Goal: Information Seeking & Learning: Learn about a topic

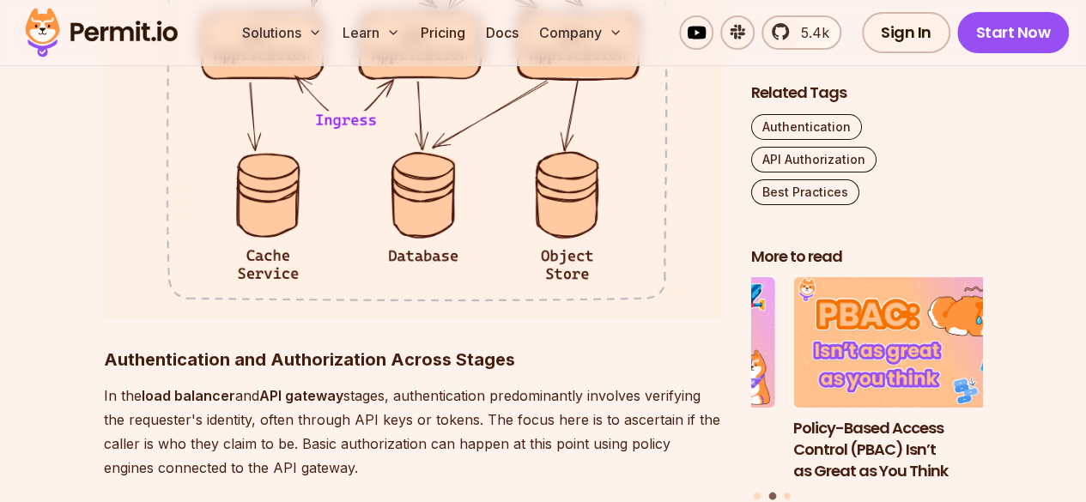
click at [258, 436] on p "In the load balancer and API gateway stages, authentication predominantly invol…" at bounding box center [414, 432] width 620 height 96
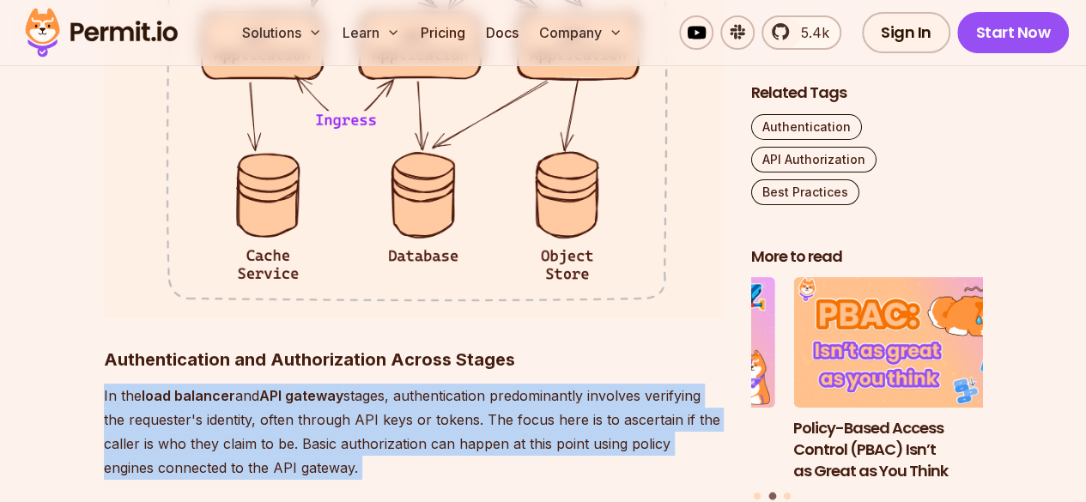
click at [258, 436] on p "In the load balancer and API gateway stages, authentication predominantly invol…" at bounding box center [414, 432] width 620 height 96
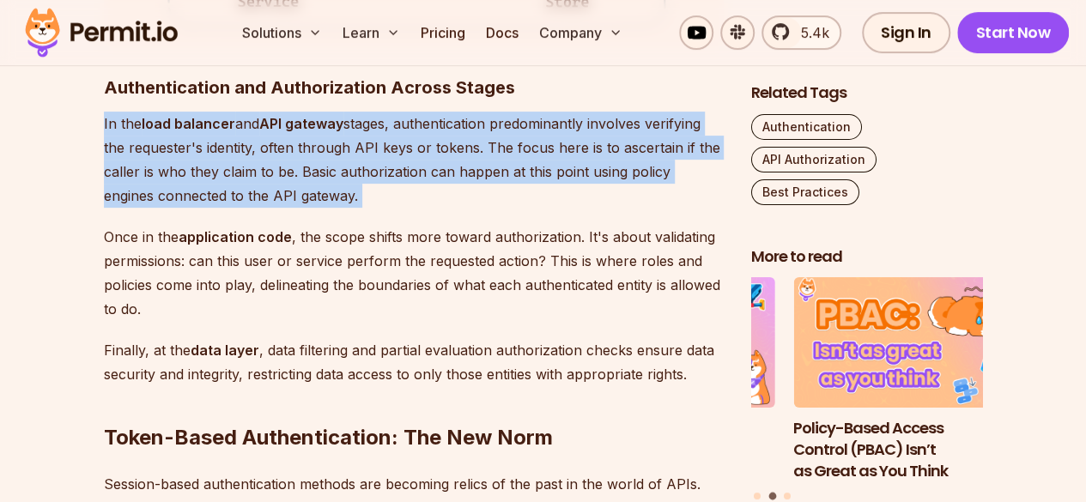
scroll to position [3504, 0]
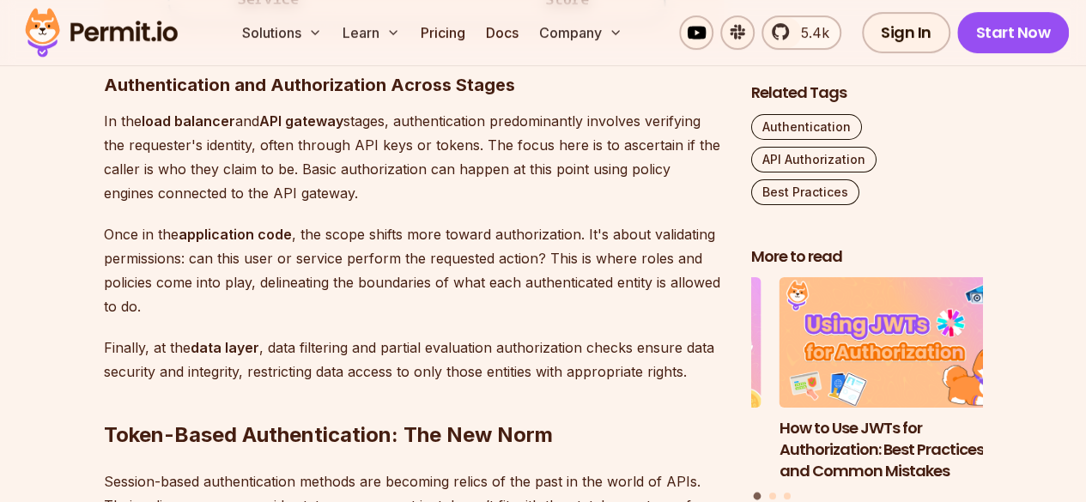
click at [216, 239] on strong "application code" at bounding box center [235, 234] width 113 height 17
click at [172, 161] on p "In the load balancer and API gateway stages, authentication predominantly invol…" at bounding box center [414, 157] width 620 height 96
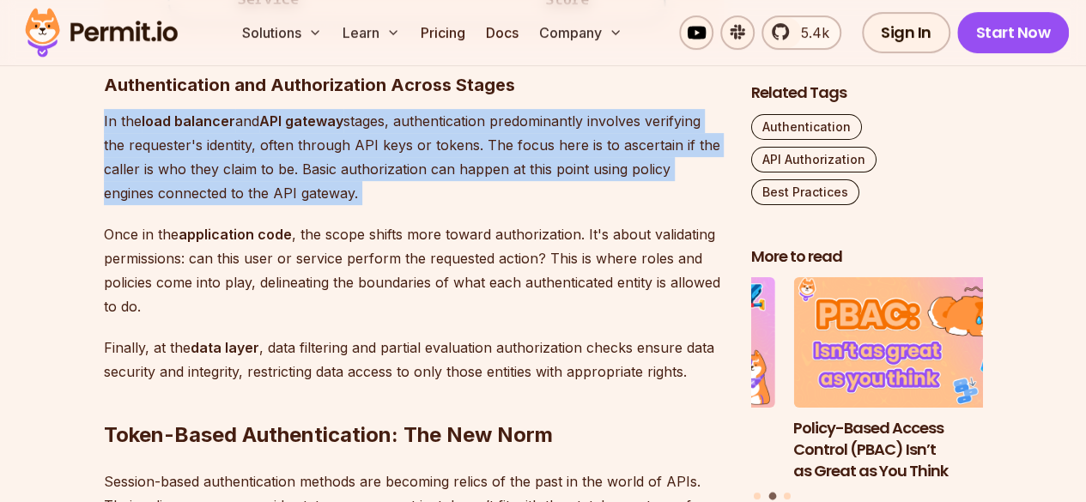
click at [172, 161] on p "In the load balancer and API gateway stages, authentication predominantly invol…" at bounding box center [414, 157] width 620 height 96
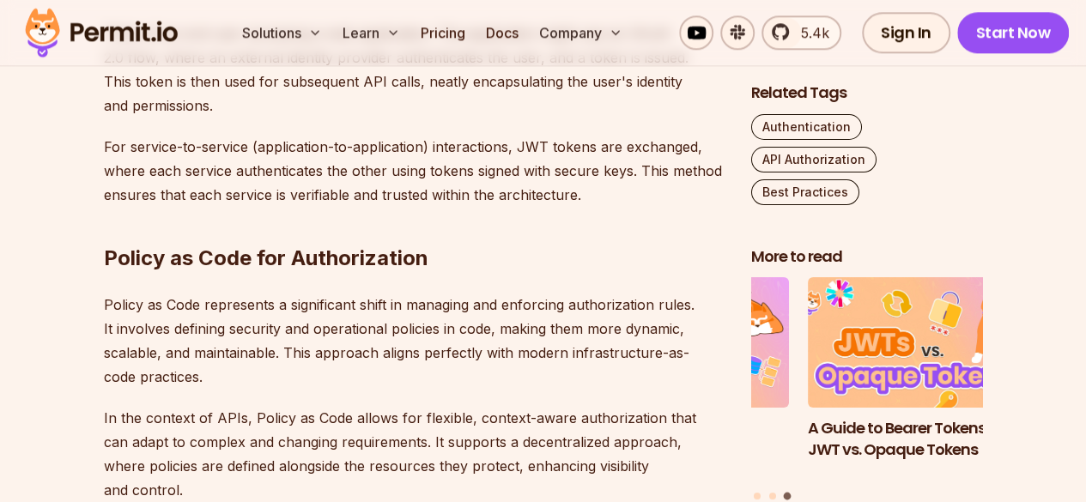
scroll to position [4157, 0]
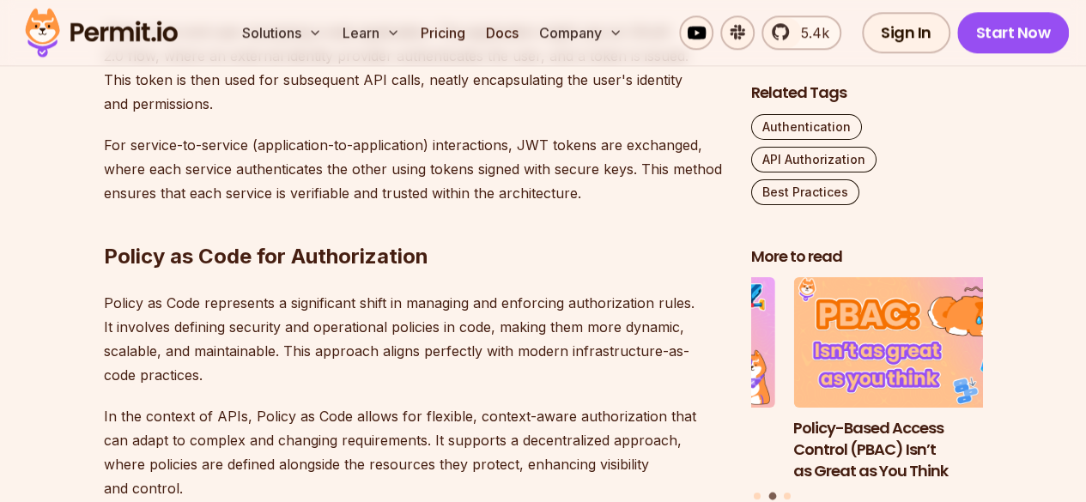
click at [289, 353] on p "Policy as Code represents a significant shift in managing and enforcing authori…" at bounding box center [414, 339] width 620 height 96
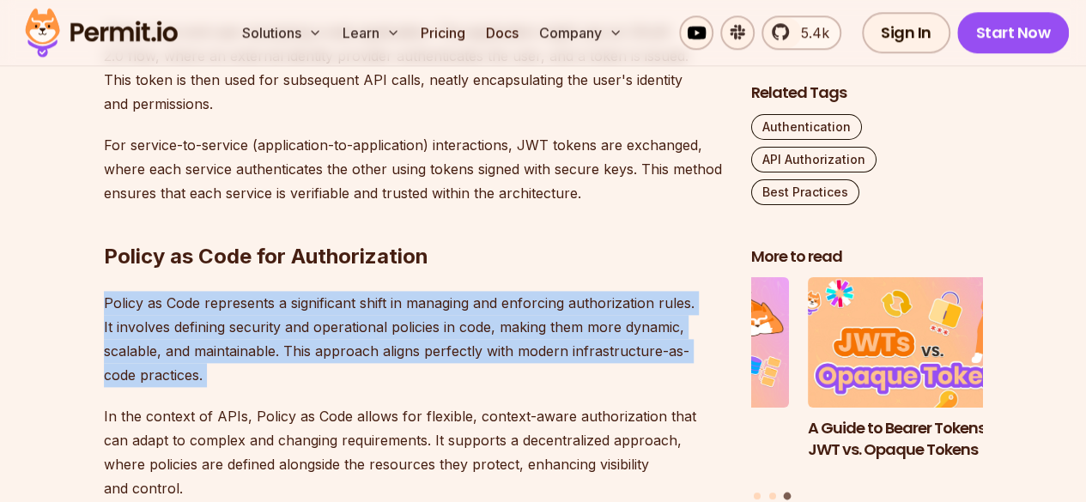
click at [289, 353] on p "Policy as Code represents a significant shift in managing and enforcing authori…" at bounding box center [414, 339] width 620 height 96
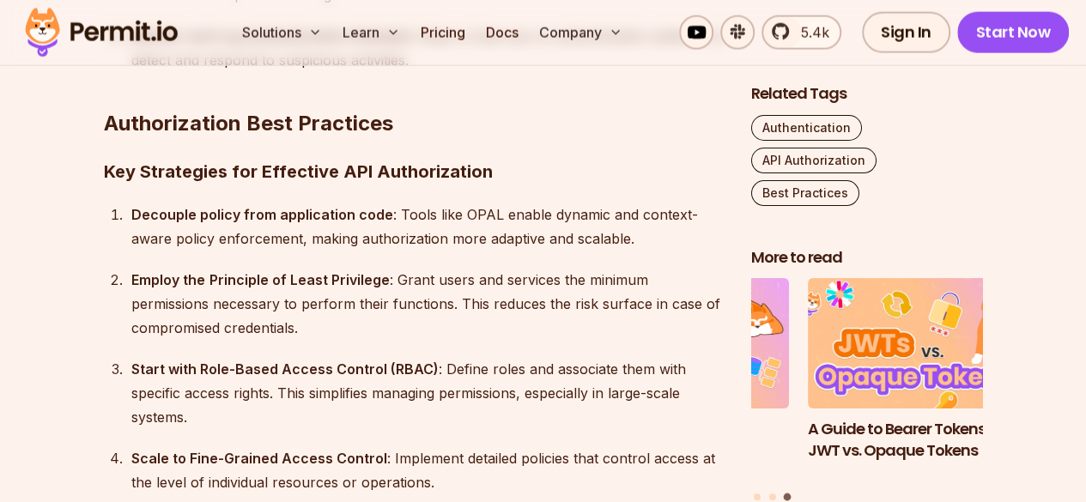
scroll to position [5290, 0]
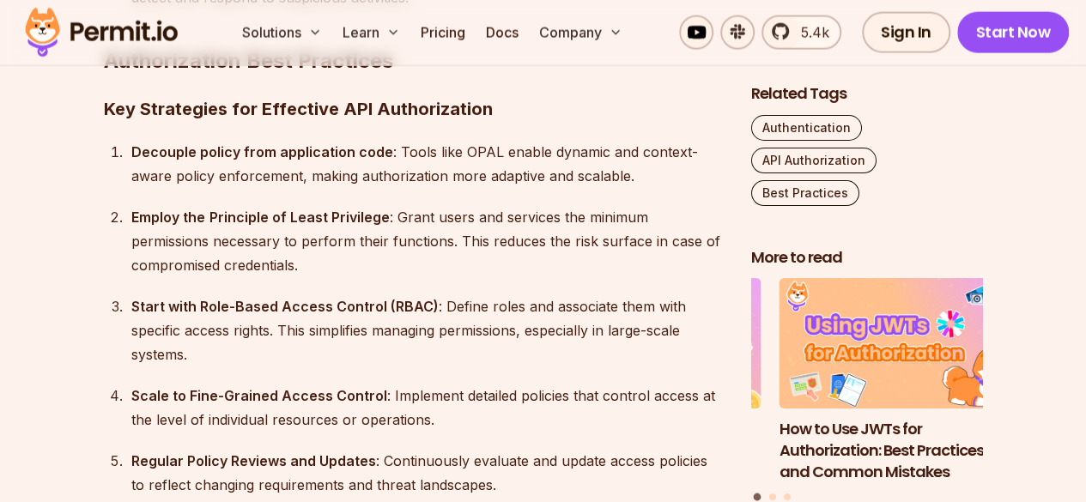
click at [325, 257] on ol "Decouple policy from application code : Tools like OPAL enable dynamic and cont…" at bounding box center [414, 351] width 620 height 423
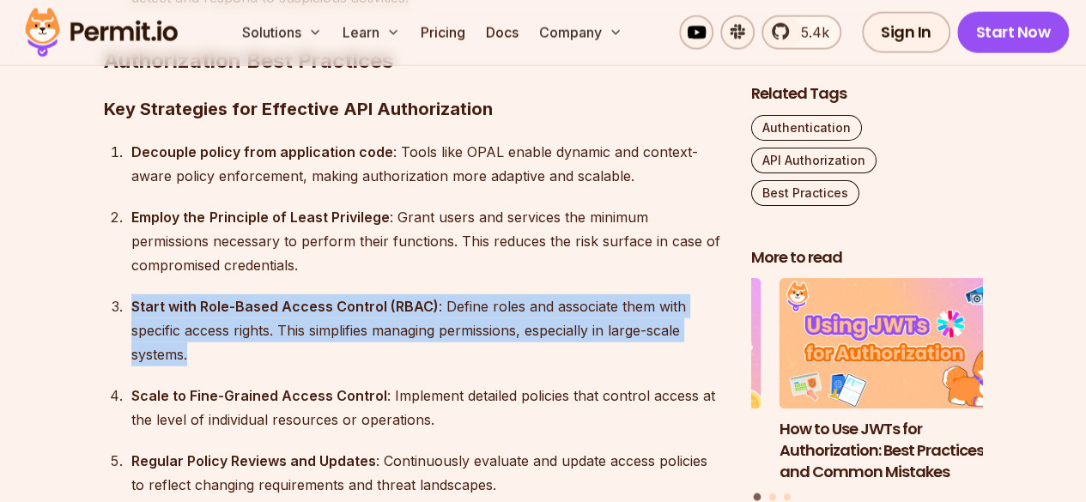
click at [325, 257] on ol "Decouple policy from application code : Tools like OPAL enable dynamic and cont…" at bounding box center [414, 351] width 620 height 423
